Goal: Navigation & Orientation: Find specific page/section

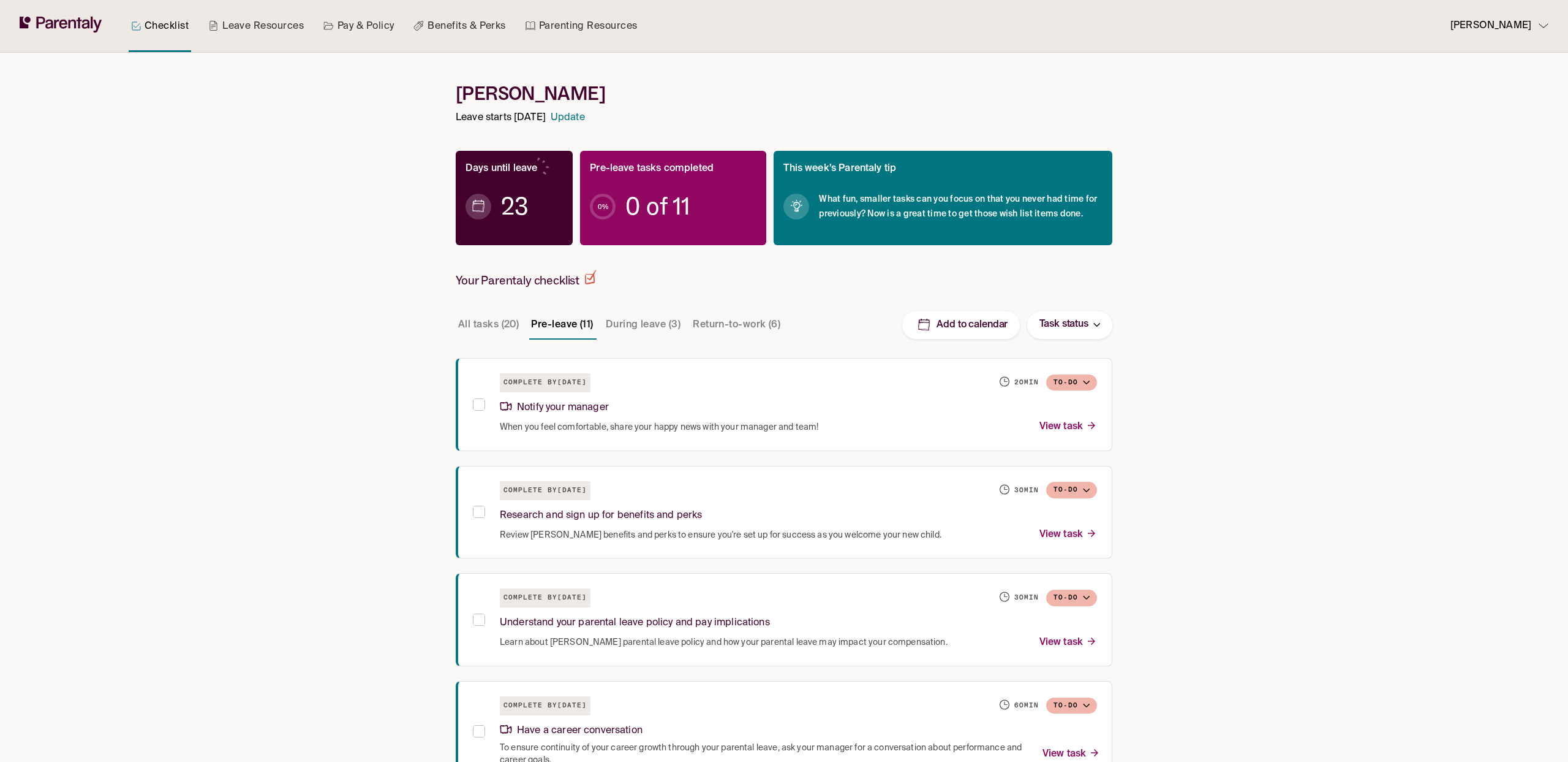
click at [1501, 32] on p "[PERSON_NAME]" at bounding box center [1490, 26] width 80 height 16
click at [1502, 63] on p "Manage account" at bounding box center [1497, 61] width 67 height 13
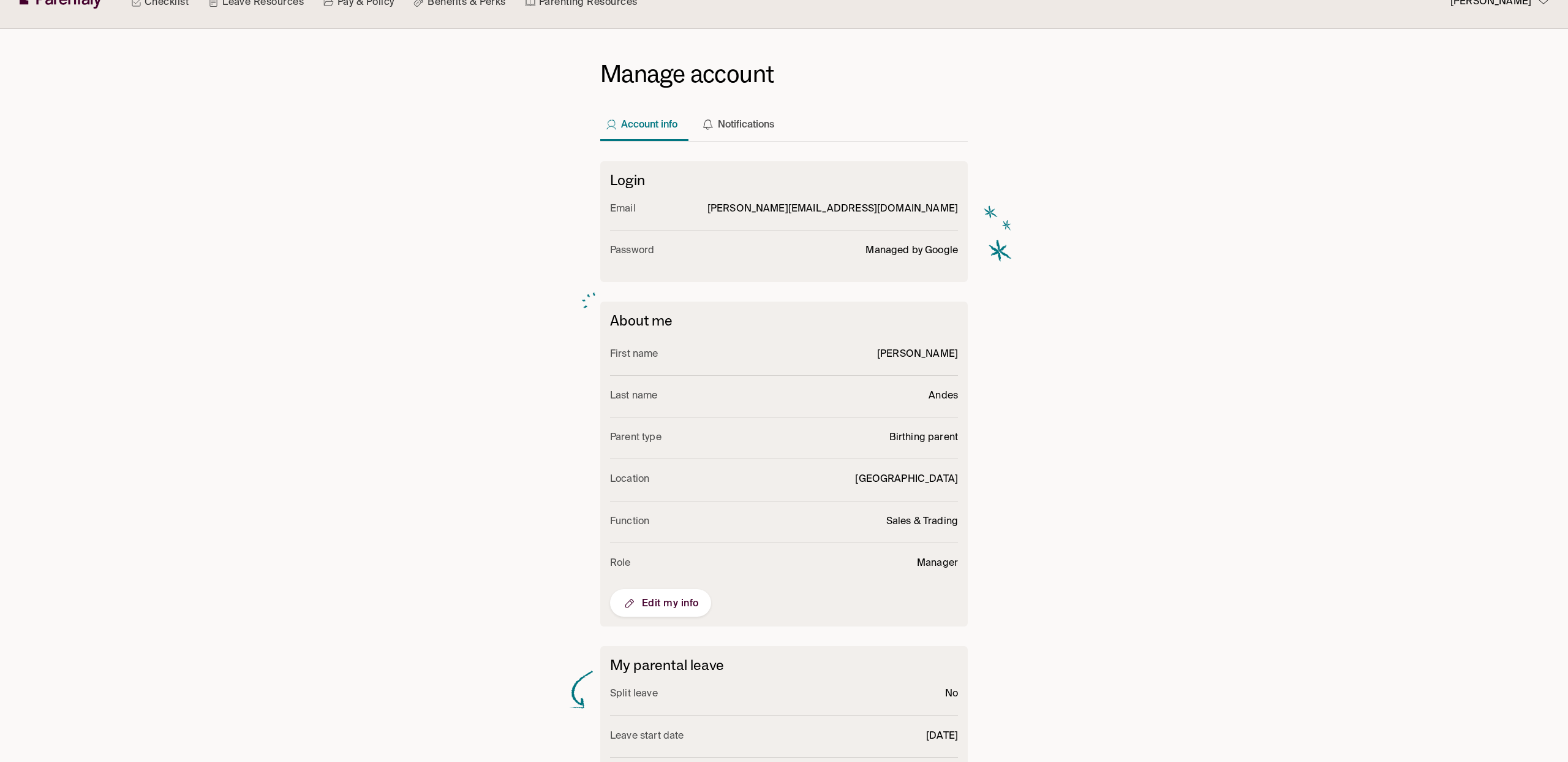
scroll to position [51, 0]
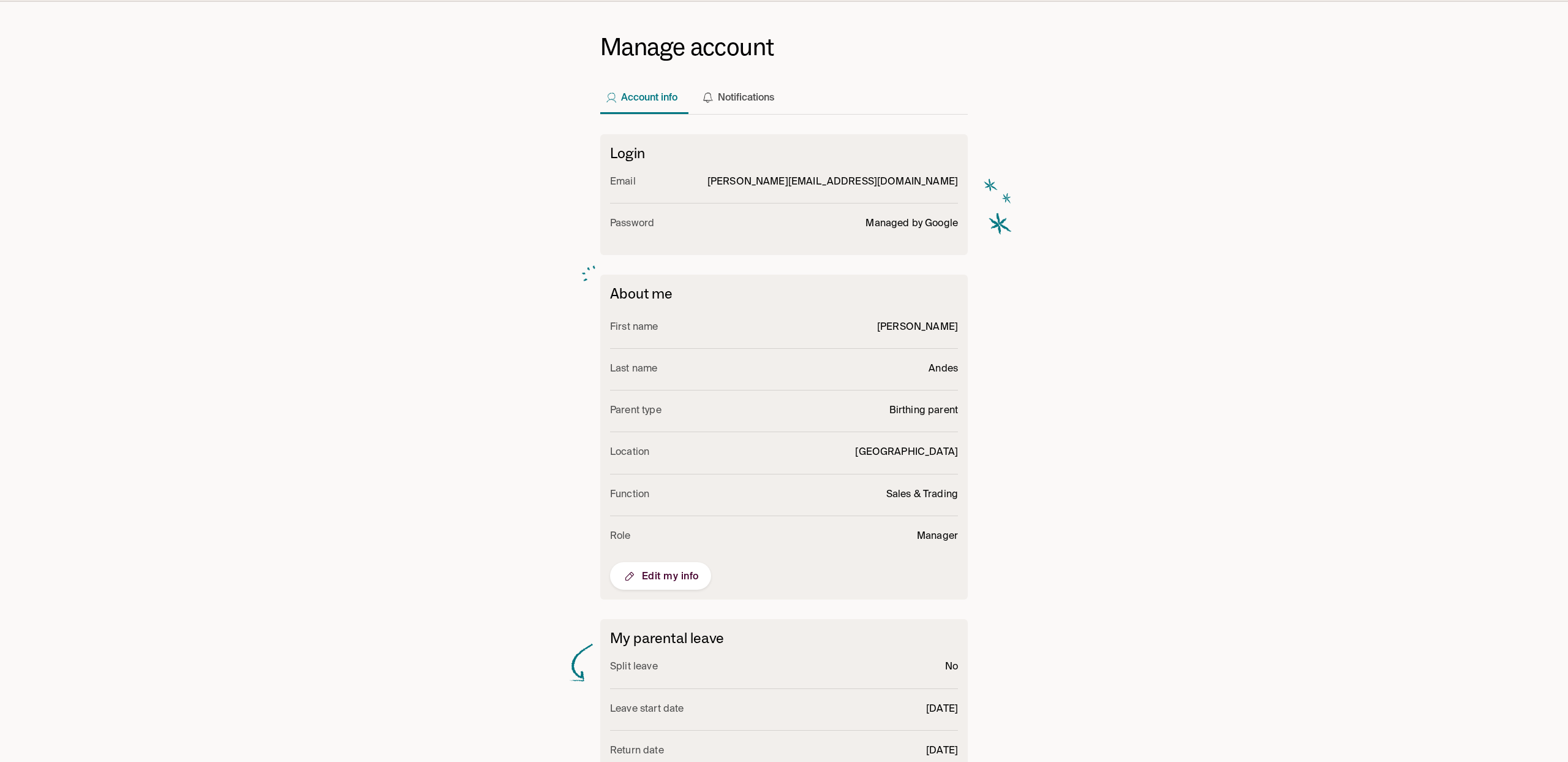
click at [272, 242] on div "Checklist Leave Resources Pay & Policy Benefits & Perks Parenting Resources [PE…" at bounding box center [784, 412] width 1568 height 927
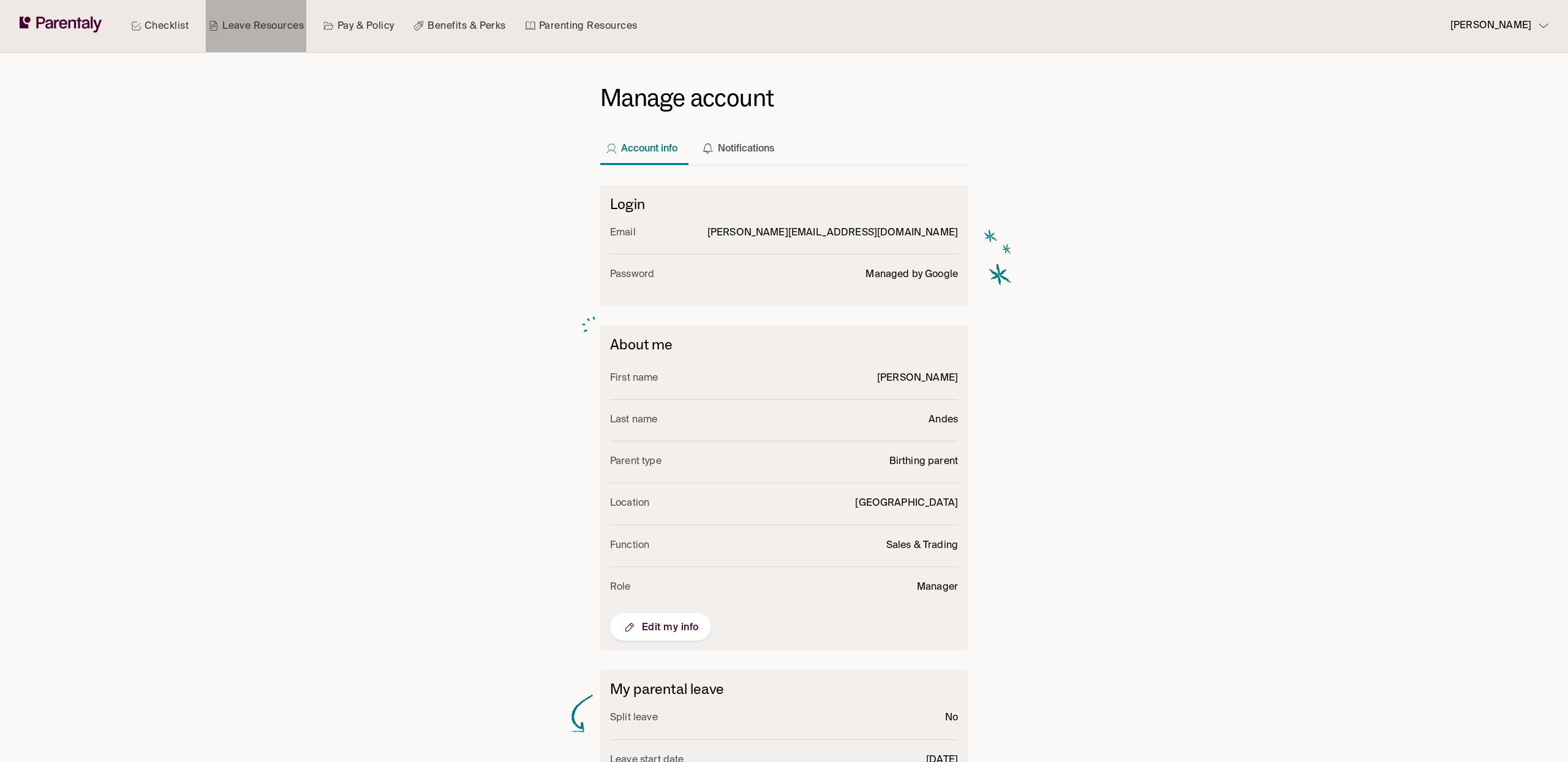
click at [249, 20] on link "Leave Resources" at bounding box center [256, 26] width 100 height 52
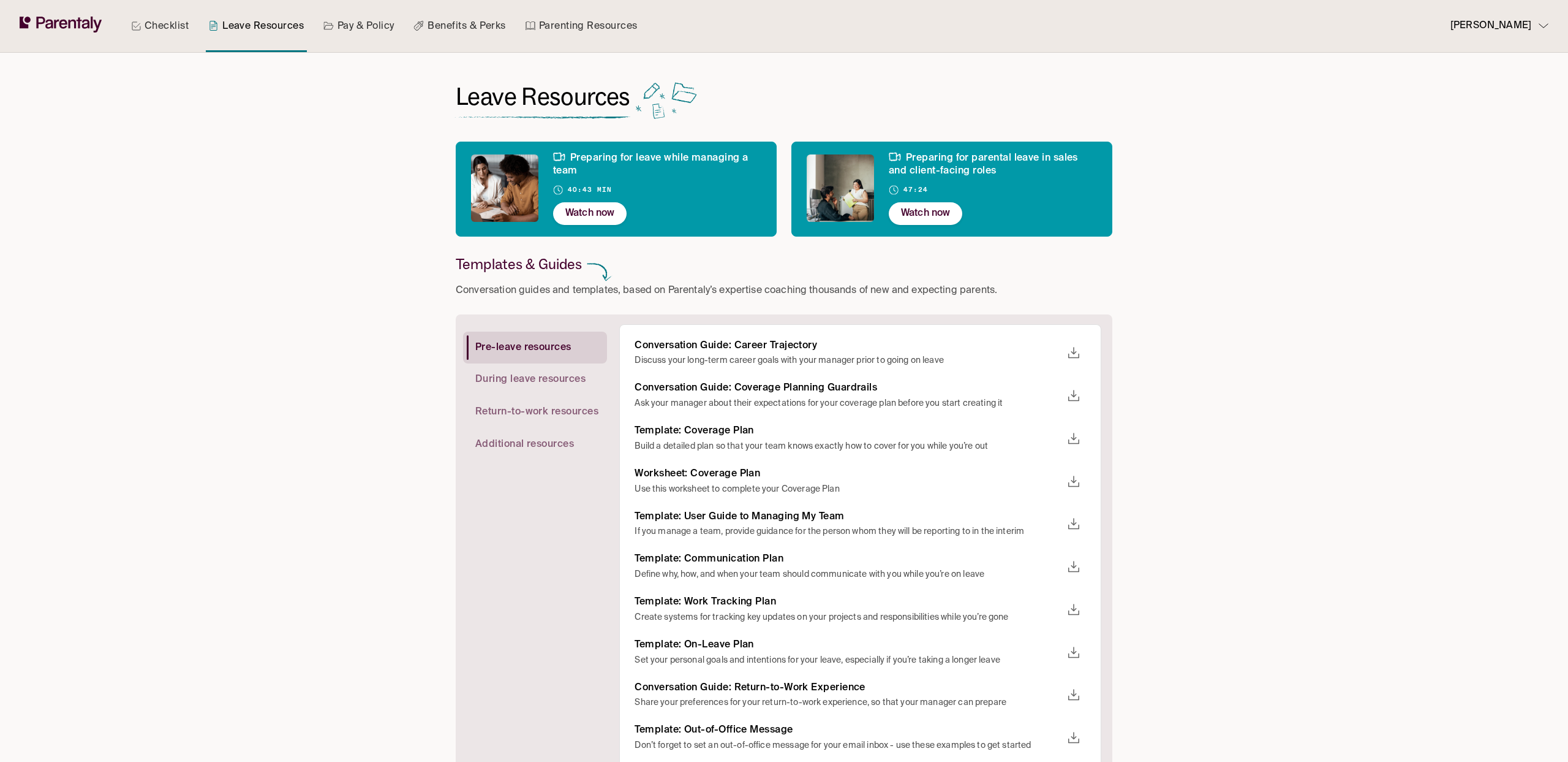
click at [357, 30] on link "Pay & Policy" at bounding box center [359, 26] width 76 height 52
